Goal: Transaction & Acquisition: Purchase product/service

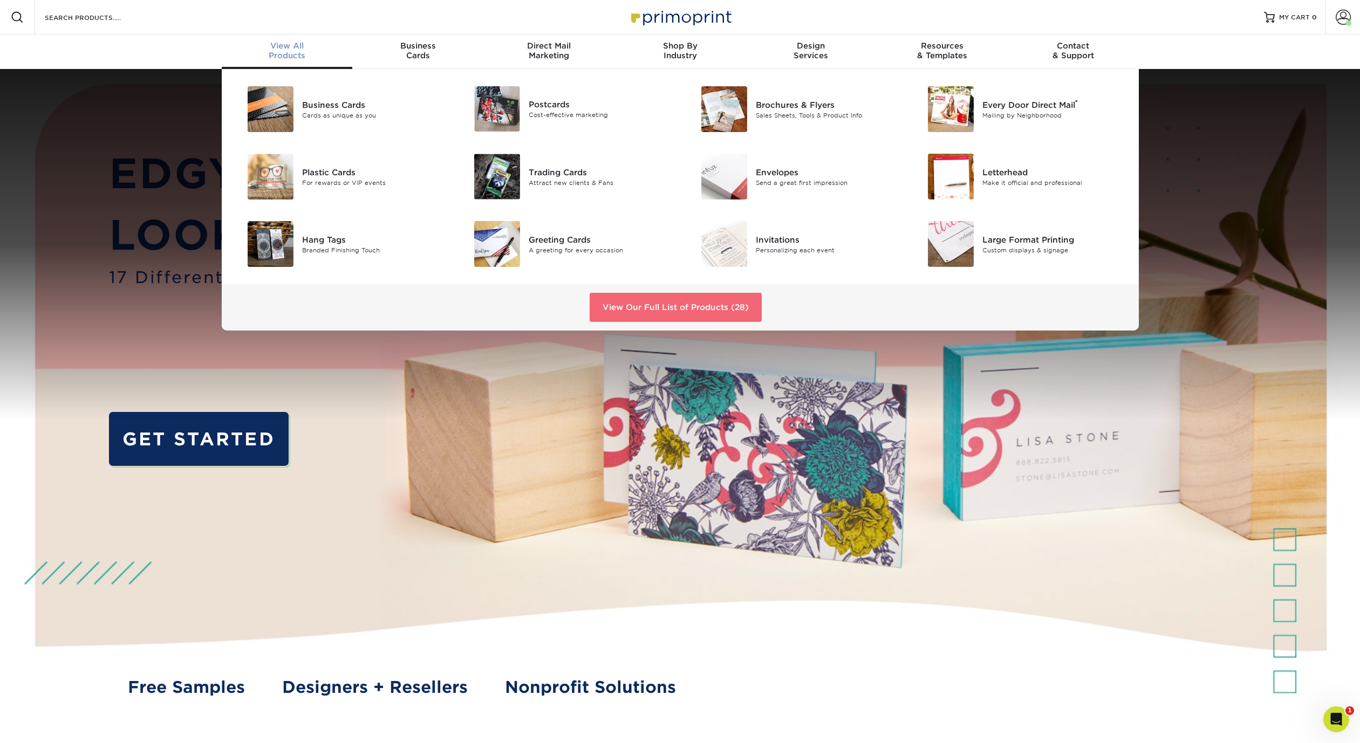
click at [625, 304] on link "View Our Full List of Products (28)" at bounding box center [676, 307] width 172 height 29
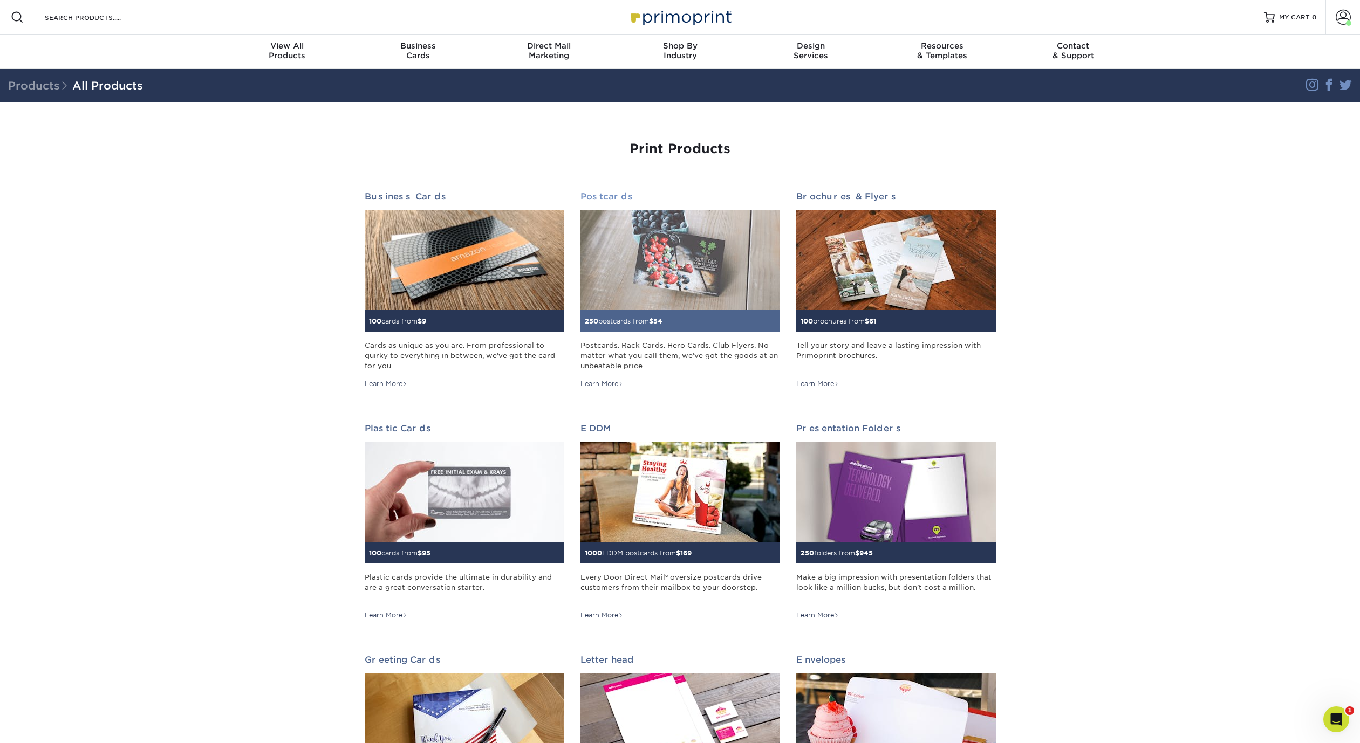
click at [693, 333] on link "Postcards 250 postcards from $ 54 Postcards. Rack Cards. Hero Cards. Club Flyer…" at bounding box center [680, 290] width 200 height 197
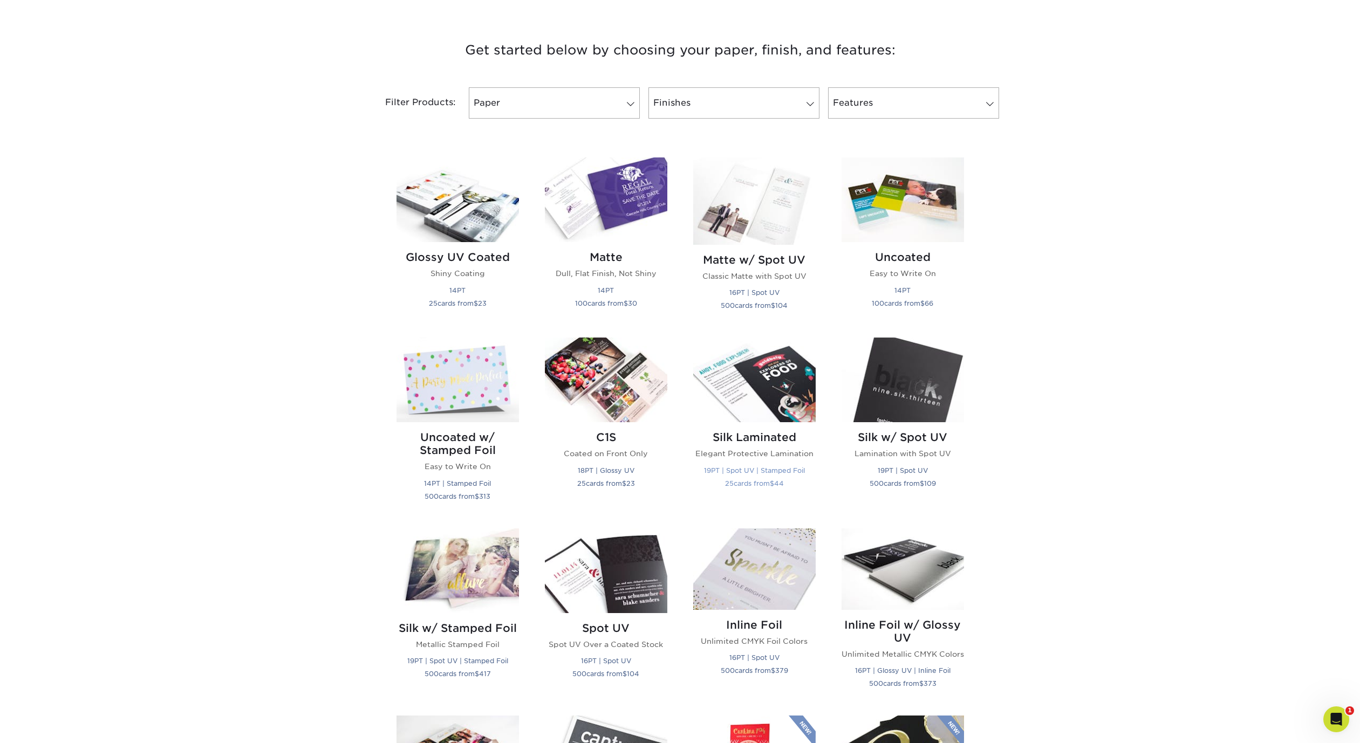
scroll to position [313, 0]
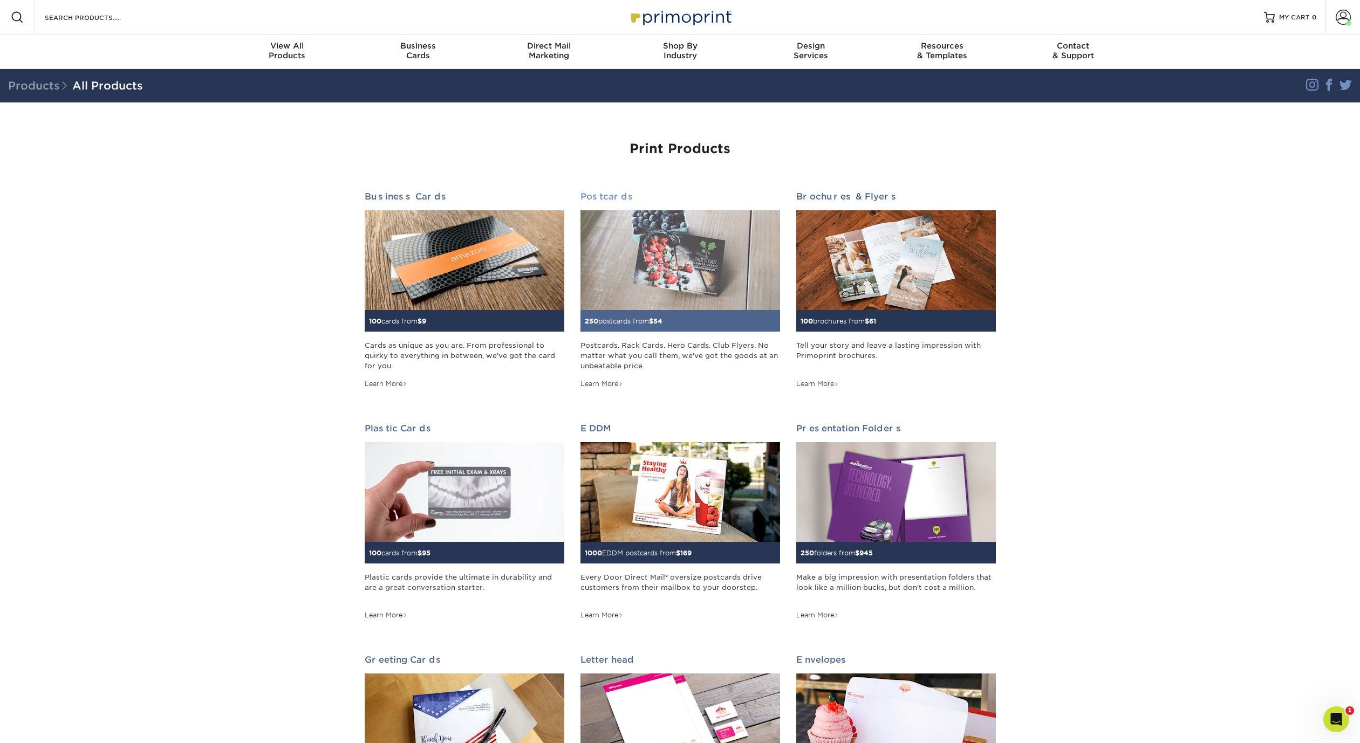
click at [673, 341] on div "Postcards. Rack Cards. Hero Cards. Club Flyers. No matter what you call them, w…" at bounding box center [680, 355] width 200 height 31
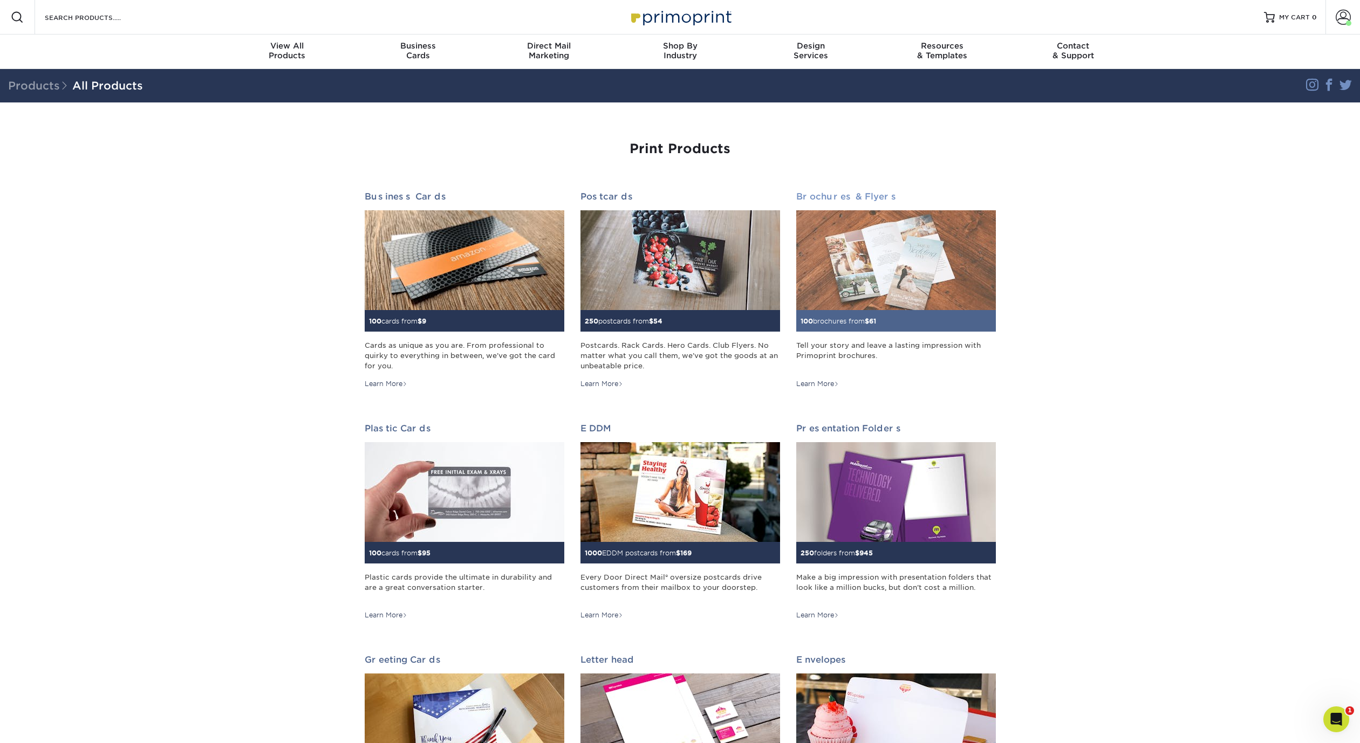
click at [955, 242] on img at bounding box center [896, 260] width 200 height 100
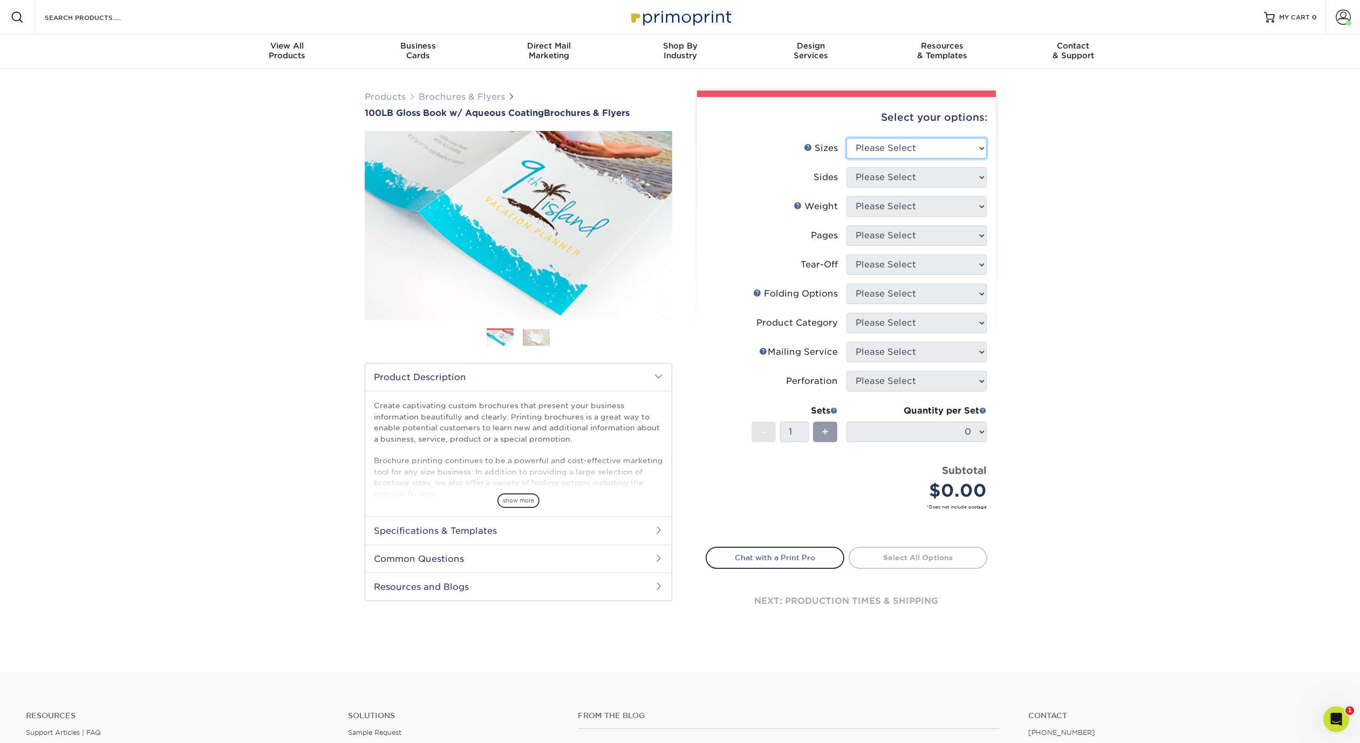
click at [904, 149] on select "Please Select 3.5" x 8.5" 3.5" x 11" 3.67" x 8.5" 4" x 6" 4" x 8.5" 4" x 9" 4" …" at bounding box center [916, 148] width 140 height 20
click at [846, 138] on select "Please Select 3.5" x 8.5" 3.5" x 11" 3.67" x 8.5" 4" x 6" 4" x 8.5" 4" x 9" 4" …" at bounding box center [916, 148] width 140 height 20
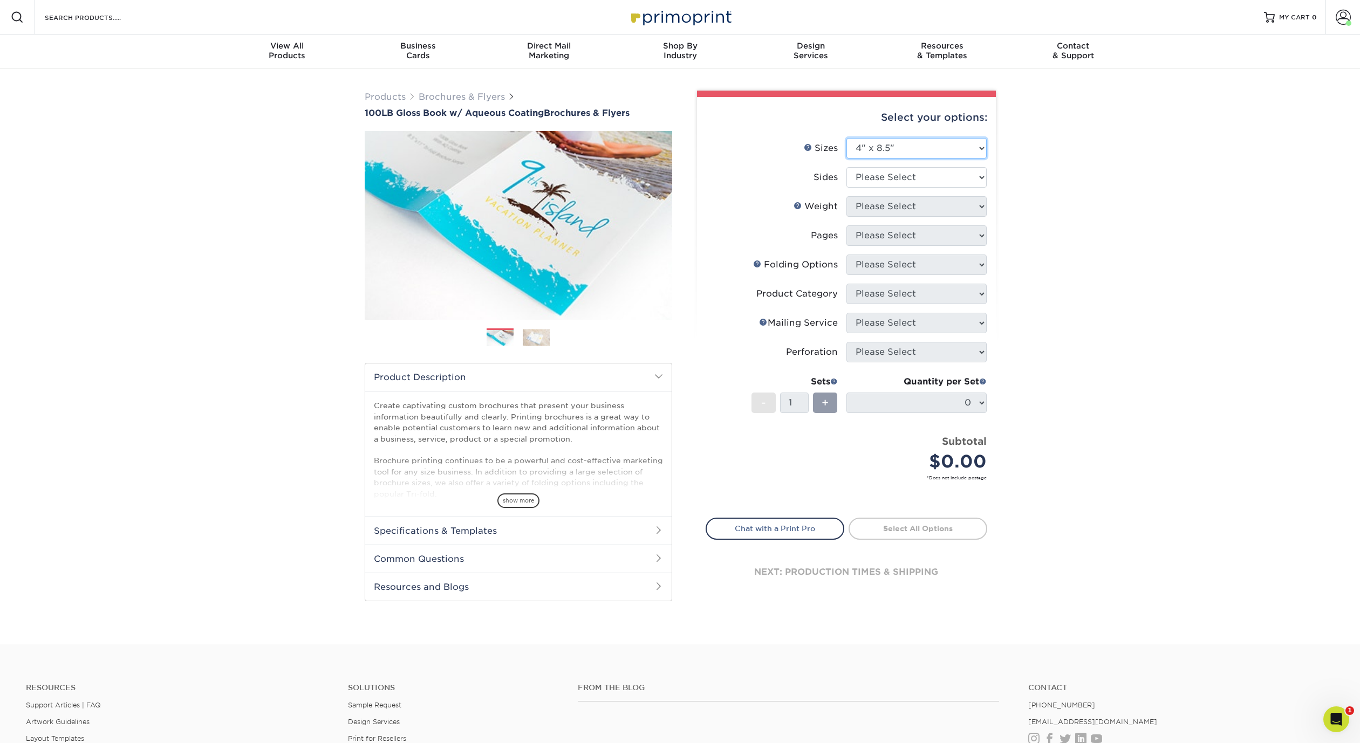
click at [923, 150] on select "Please Select 3.5" x 8.5" 3.5" x 11" 3.67" x 8.5" 4" x 6" 4" x 8.5" 4" x 9" 4" …" at bounding box center [916, 148] width 140 height 20
click at [846, 138] on select "Please Select 3.5" x 8.5" 3.5" x 11" 3.67" x 8.5" 4" x 6" 4" x 8.5" 4" x 9" 4" …" at bounding box center [916, 148] width 140 height 20
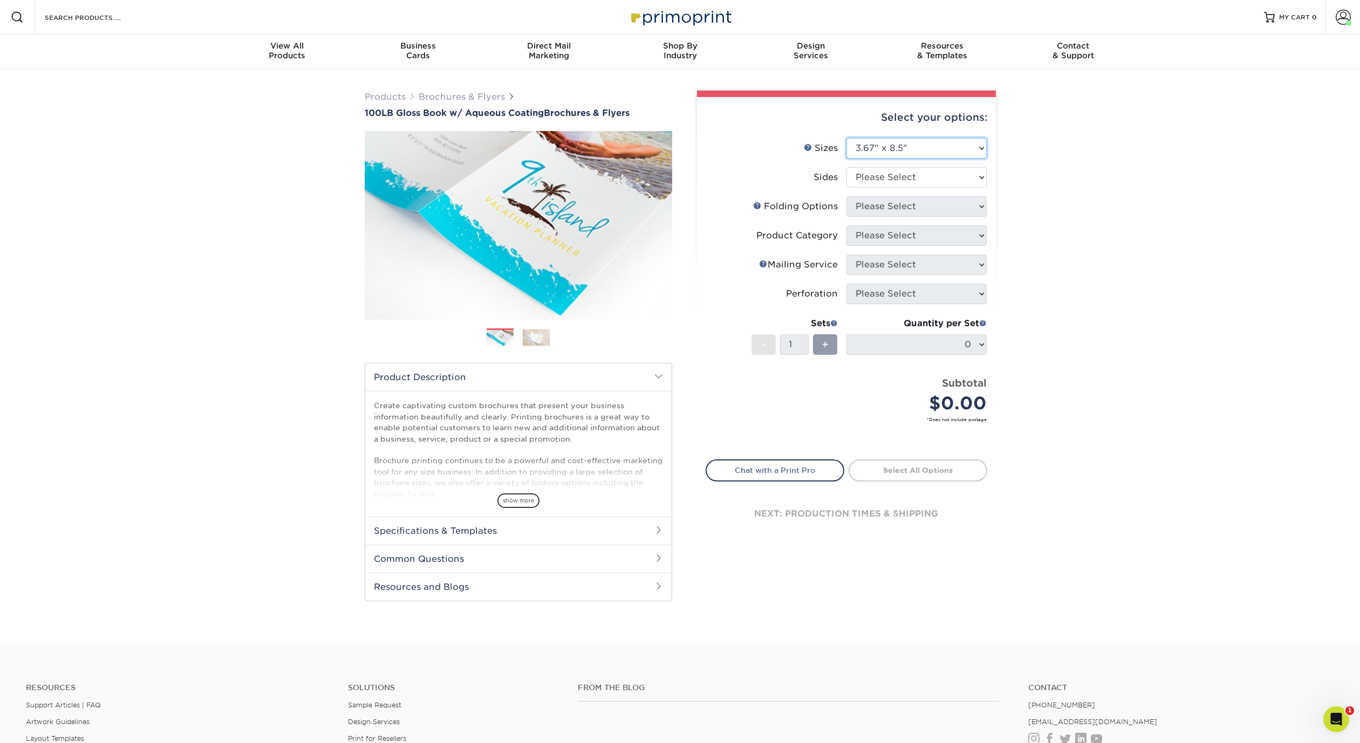
click at [929, 148] on select "Please Select 3.5" x 8.5" 3.5" x 11" 3.67" x 8.5" 4" x 6" 4" x 8.5" 4" x 9" 4" …" at bounding box center [916, 148] width 140 height 20
select select "4.00x8.50"
click at [846, 138] on select "Please Select 3.5" x 8.5" 3.5" x 11" 3.67" x 8.5" 4" x 6" 4" x 8.5" 4" x 9" 4" …" at bounding box center [916, 148] width 140 height 20
click at [1127, 234] on div "Products Brochures & Flyers 100LB Gloss Book w/ Aqueous Coating Brochures & Fly…" at bounding box center [680, 357] width 1360 height 576
